Goal: Information Seeking & Learning: Learn about a topic

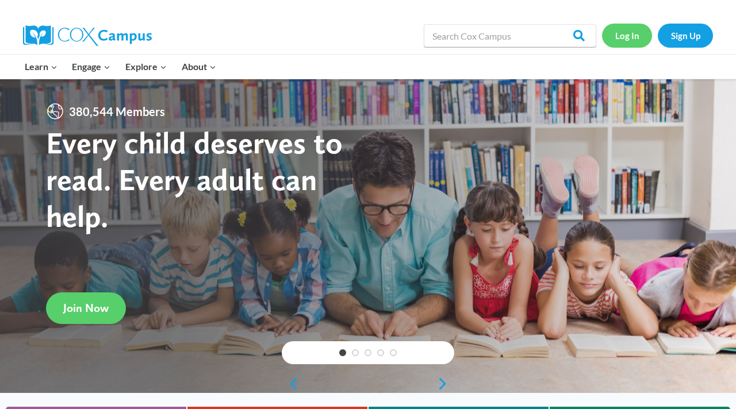
click at [620, 40] on link "Log In" at bounding box center [627, 36] width 50 height 24
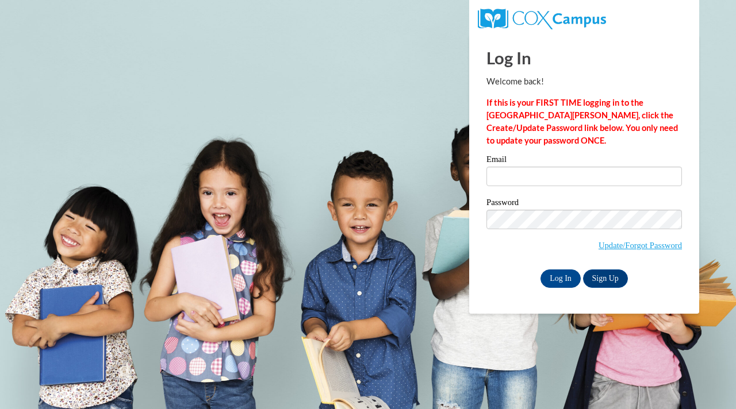
click at [528, 174] on input "Email" at bounding box center [583, 177] width 195 height 20
type input "[EMAIL_ADDRESS][DOMAIN_NAME]"
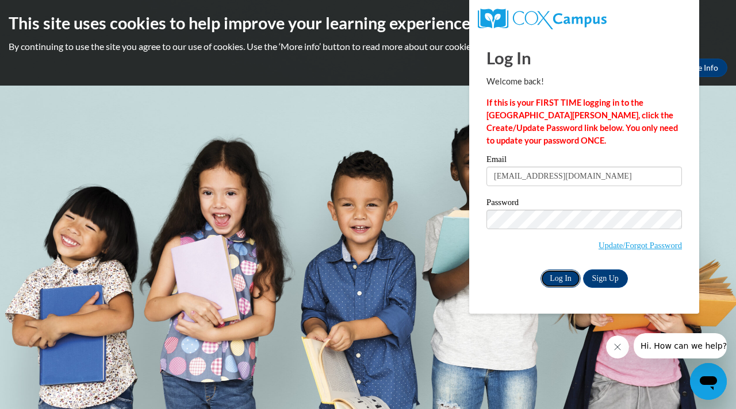
click at [558, 274] on input "Log In" at bounding box center [560, 279] width 40 height 18
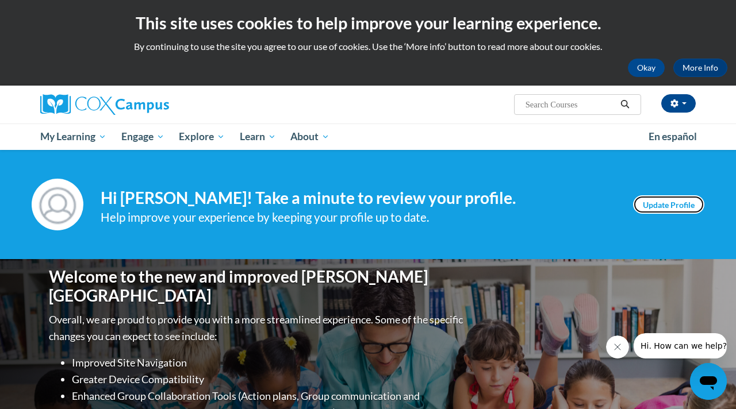
click at [654, 208] on link "Update Profile" at bounding box center [668, 204] width 71 height 18
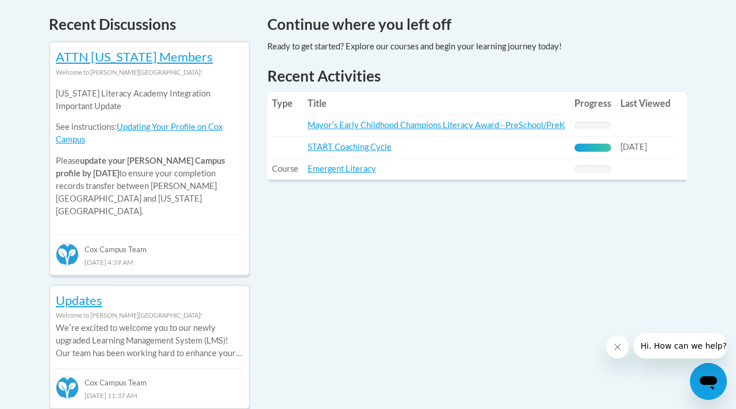
scroll to position [462, 0]
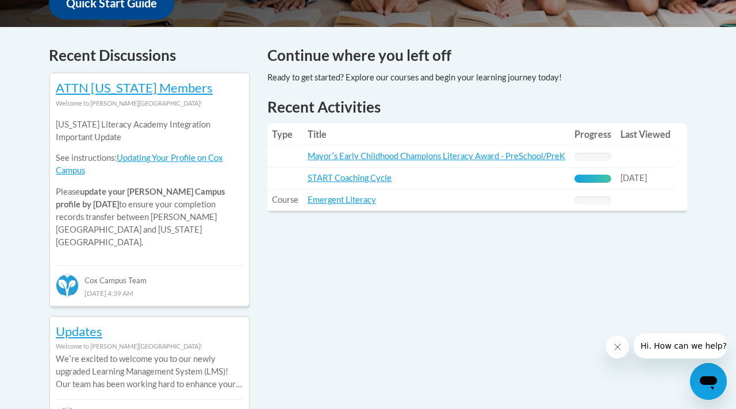
click at [619, 345] on icon "Close message from company" at bounding box center [618, 347] width 6 height 6
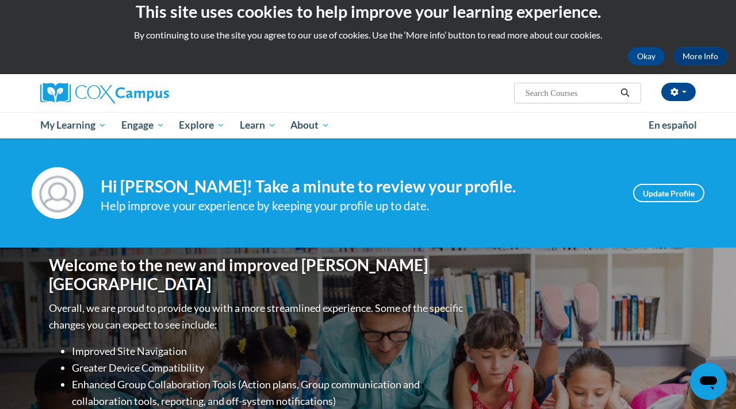
scroll to position [18, 0]
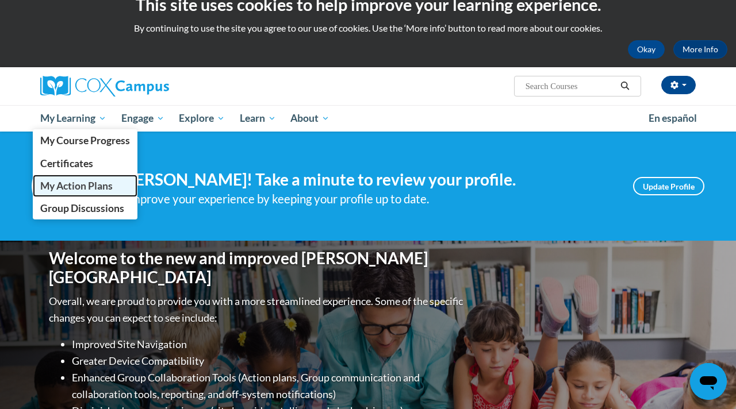
click at [92, 185] on span "My Action Plans" at bounding box center [76, 186] width 72 height 12
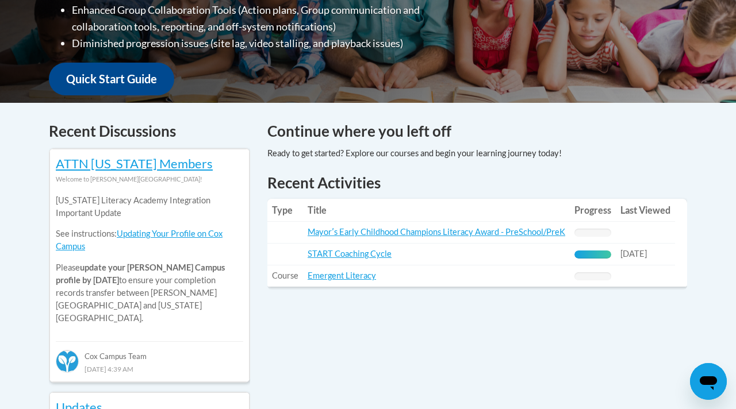
scroll to position [385, 0]
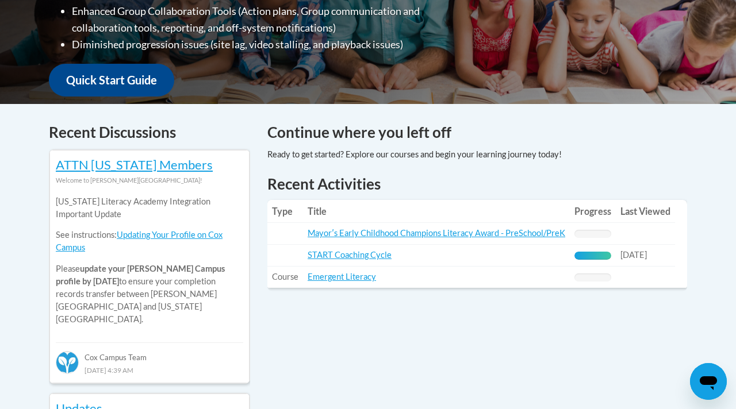
click at [386, 225] on td "Title: Mayorʹs Early Childhood Champions Literacy Award - PreSchool/PreK" at bounding box center [436, 234] width 267 height 22
click at [387, 231] on link "Mayorʹs Early Childhood Champions Literacy Award - PreSchool/PreK" at bounding box center [437, 233] width 258 height 10
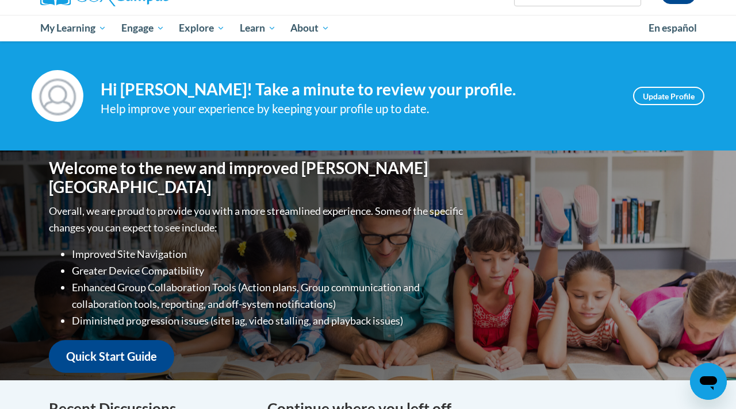
scroll to position [0, 0]
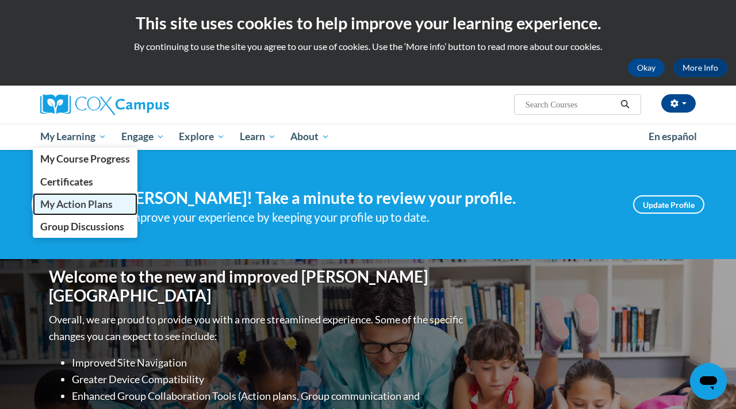
click at [102, 212] on link "My Action Plans" at bounding box center [85, 204] width 105 height 22
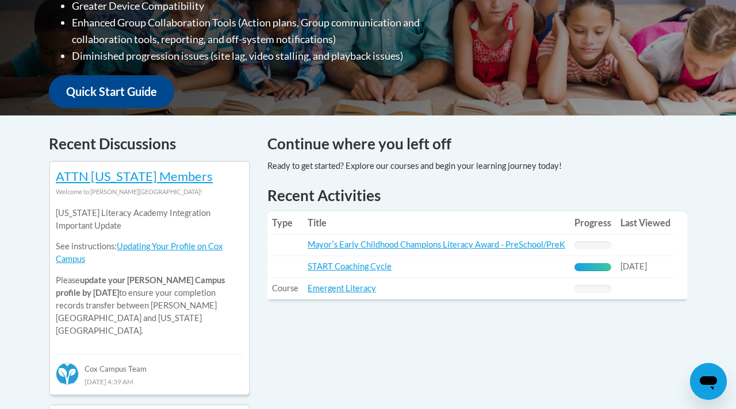
scroll to position [401, 0]
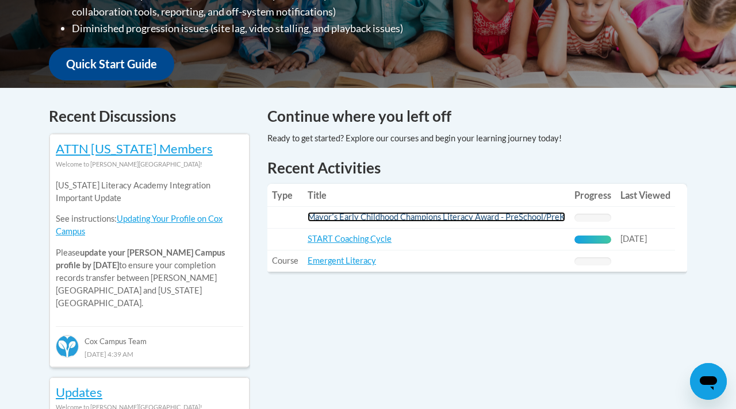
click at [448, 218] on link "Mayorʹs Early Childhood Champions Literacy Award - PreSchool/PreK" at bounding box center [437, 217] width 258 height 10
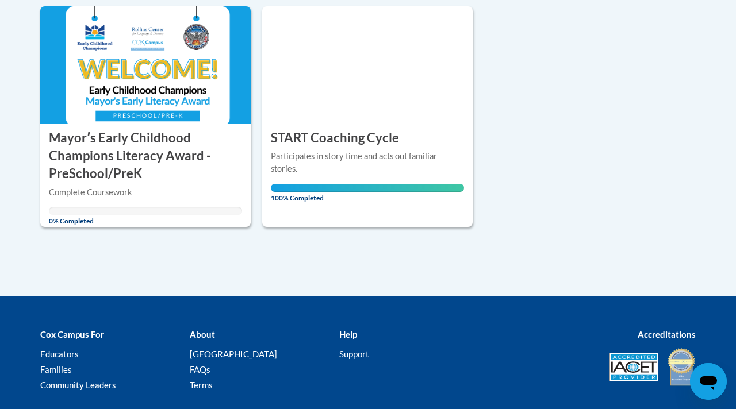
scroll to position [245, 0]
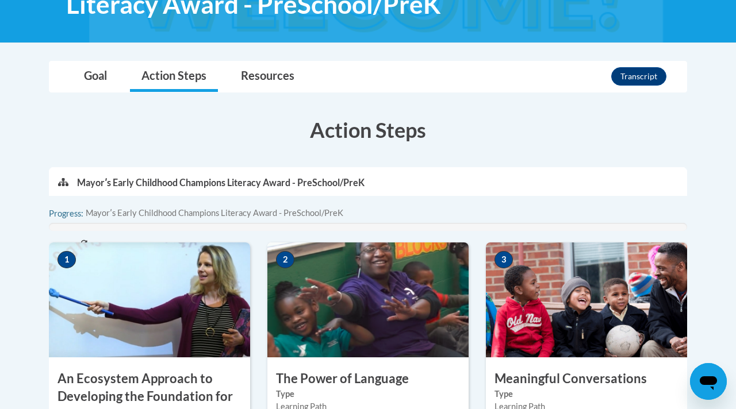
scroll to position [205, 0]
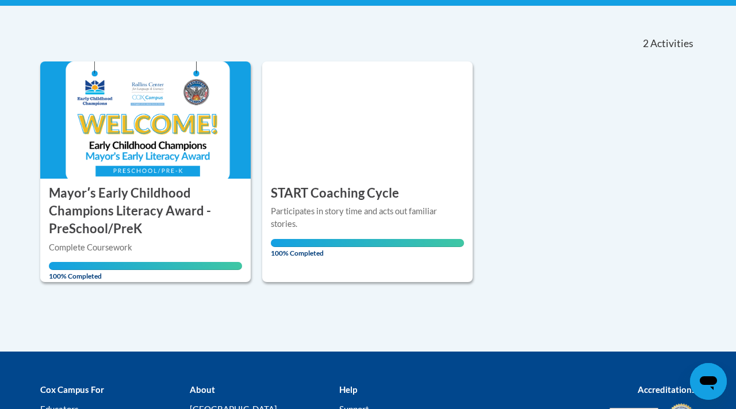
scroll to position [335, 0]
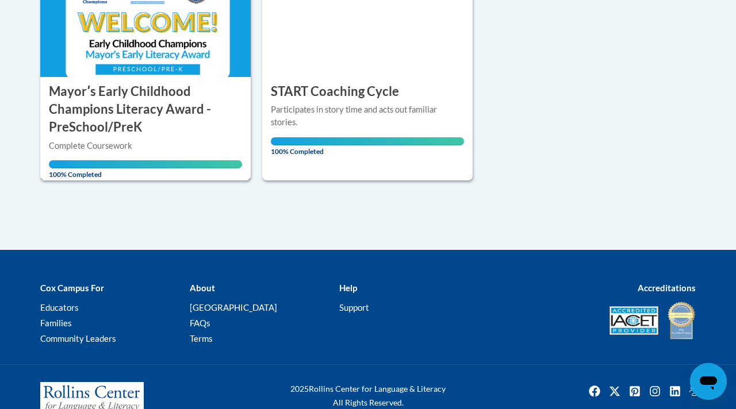
click at [189, 144] on div "Complete Coursework" at bounding box center [145, 146] width 193 height 13
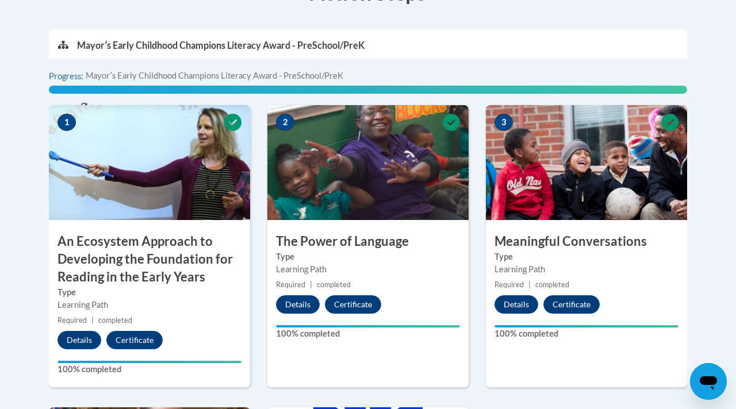
scroll to position [357, 0]
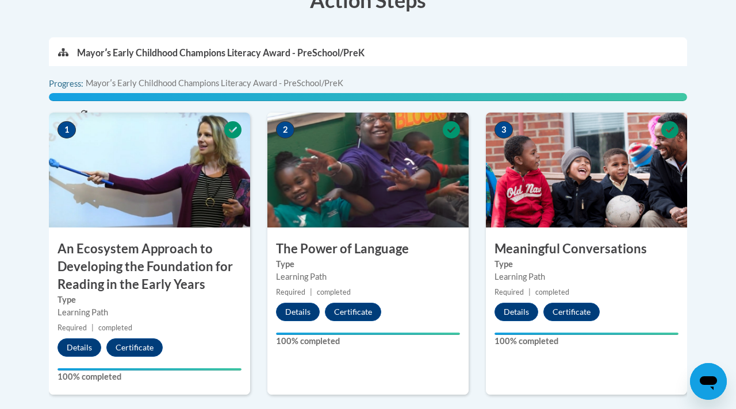
click at [454, 123] on icon at bounding box center [451, 129] width 17 height 17
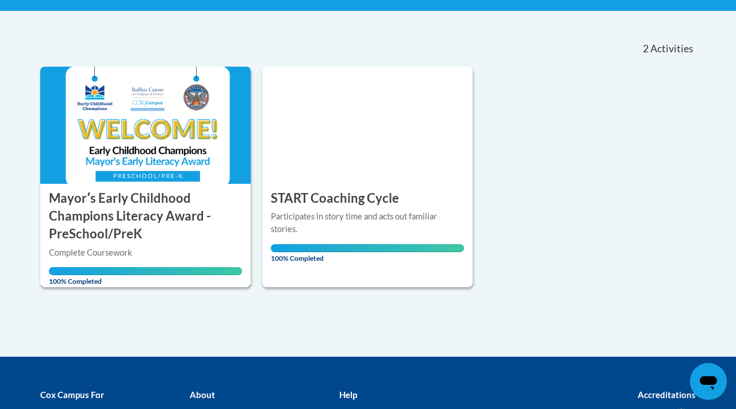
click at [210, 220] on h3 "Mayorʹs Early Childhood Champions Literacy Award - PreSchool/PreK" at bounding box center [145, 216] width 193 height 53
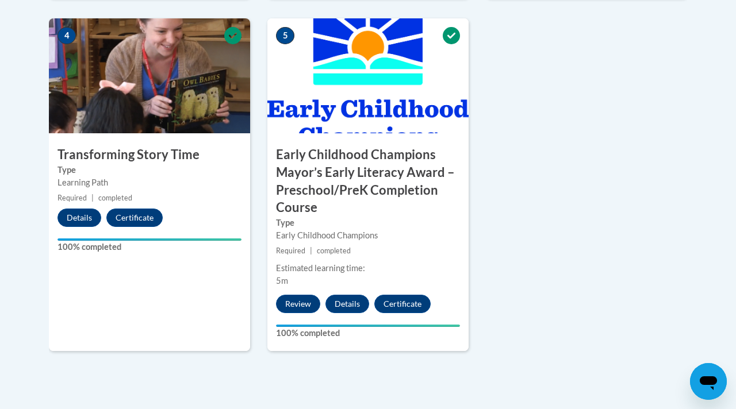
scroll to position [756, 0]
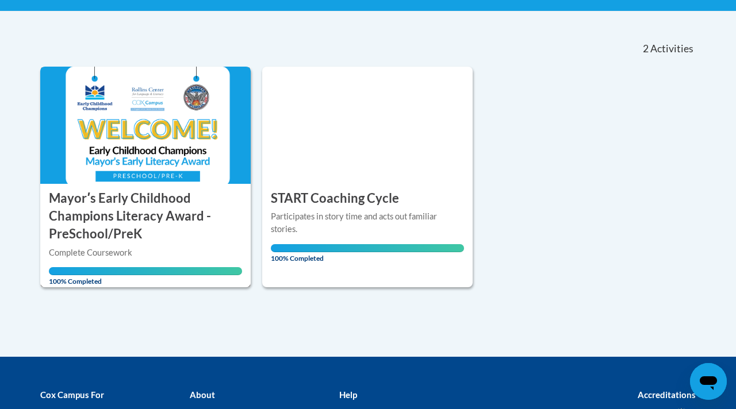
click at [131, 256] on div "Complete Coursework" at bounding box center [145, 253] width 193 height 13
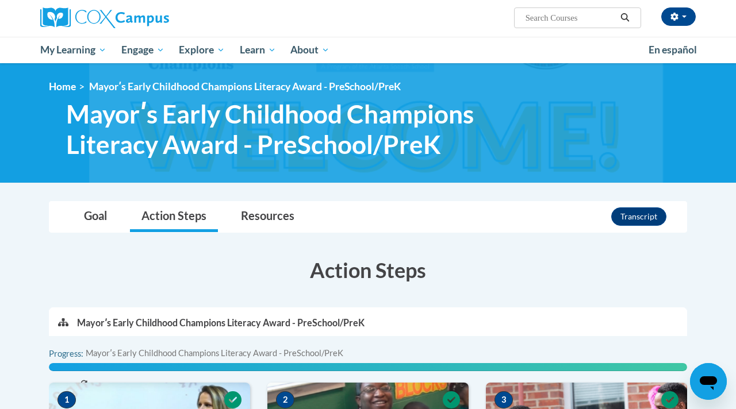
scroll to position [63, 0]
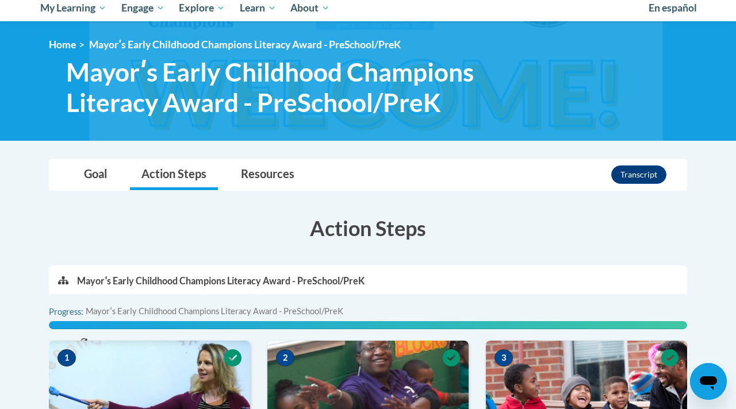
scroll to position [125, 0]
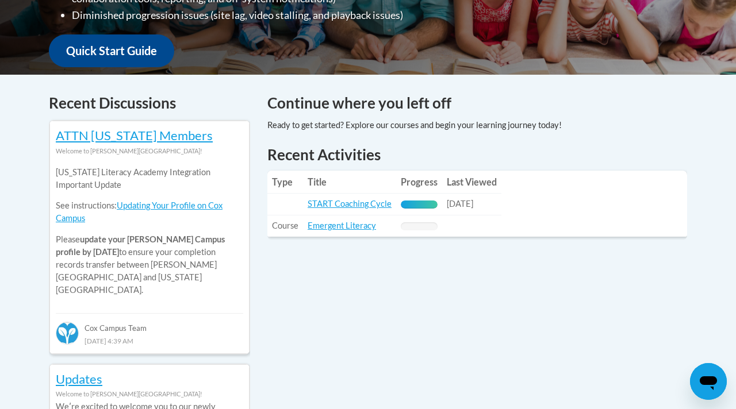
scroll to position [390, 0]
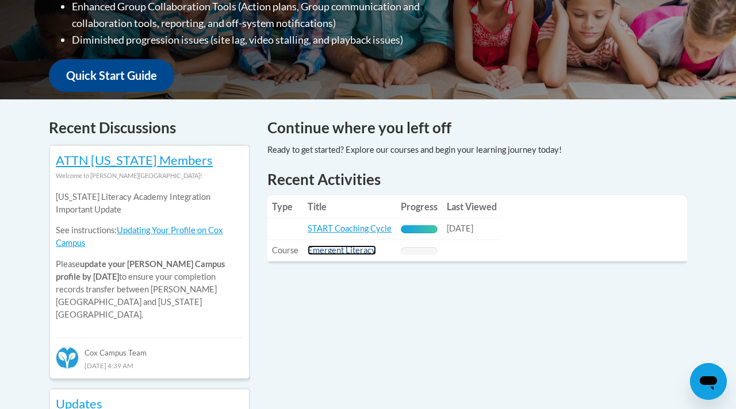
click at [343, 249] on link "Emergent Literacy" at bounding box center [342, 251] width 68 height 10
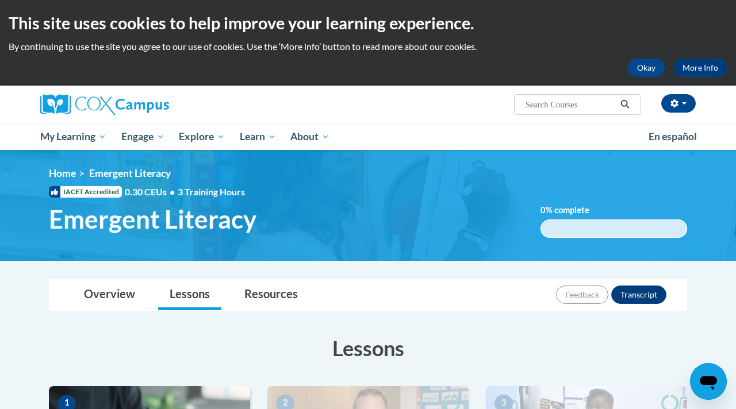
click at [454, 112] on div "[PERSON_NAME] ([GEOGRAPHIC_DATA]/New_York UTC-04:00) My Profile Inbox My Transc…" at bounding box center [480, 100] width 448 height 29
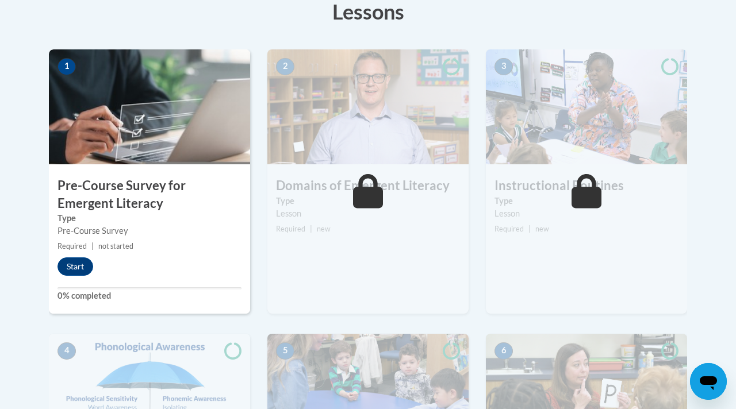
scroll to position [375, 0]
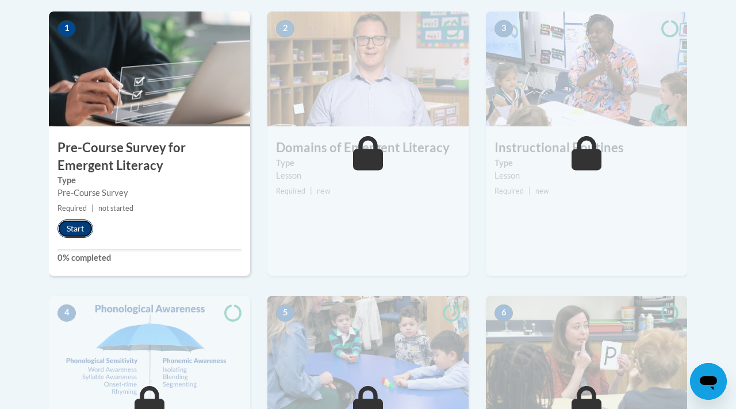
click at [74, 236] on button "Start" at bounding box center [75, 229] width 36 height 18
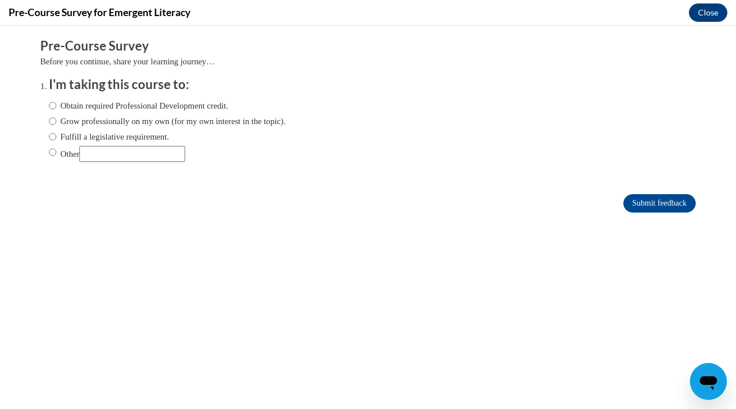
scroll to position [0, 0]
click at [134, 155] on input "Other" at bounding box center [132, 154] width 106 height 16
click at [53, 121] on input "Grow professionally on my own (for my own interest in the topic)." at bounding box center [52, 121] width 7 height 13
radio input "true"
click at [53, 110] on input "Obtain required Professional Development credit." at bounding box center [52, 105] width 7 height 13
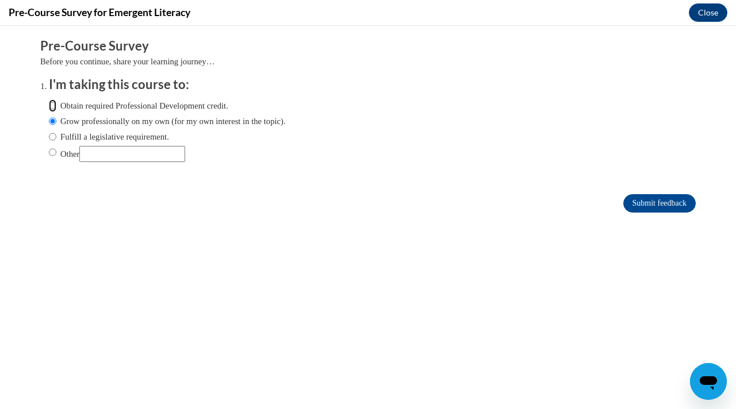
radio input "true"
click at [651, 193] on form "Pre-Course Survey Before you continue, share your learning journey… I'm taking …" at bounding box center [367, 130] width 655 height 187
click at [651, 202] on input "Submit feedback" at bounding box center [659, 203] width 72 height 18
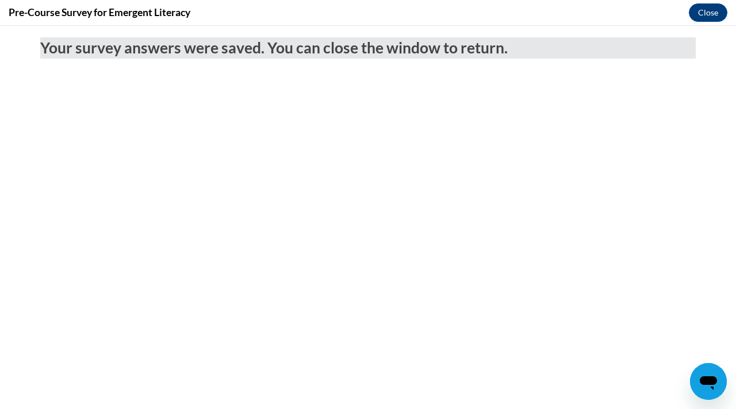
click at [704, 22] on div "Pre-Course Survey for Emergent Literacy Close" at bounding box center [368, 13] width 736 height 26
click at [704, 17] on button "Close" at bounding box center [708, 12] width 39 height 18
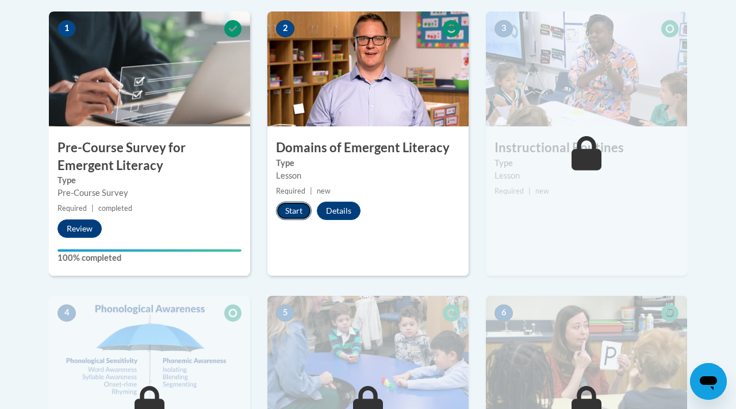
click at [302, 204] on button "Start" at bounding box center [294, 211] width 36 height 18
